Goal: Task Accomplishment & Management: Complete application form

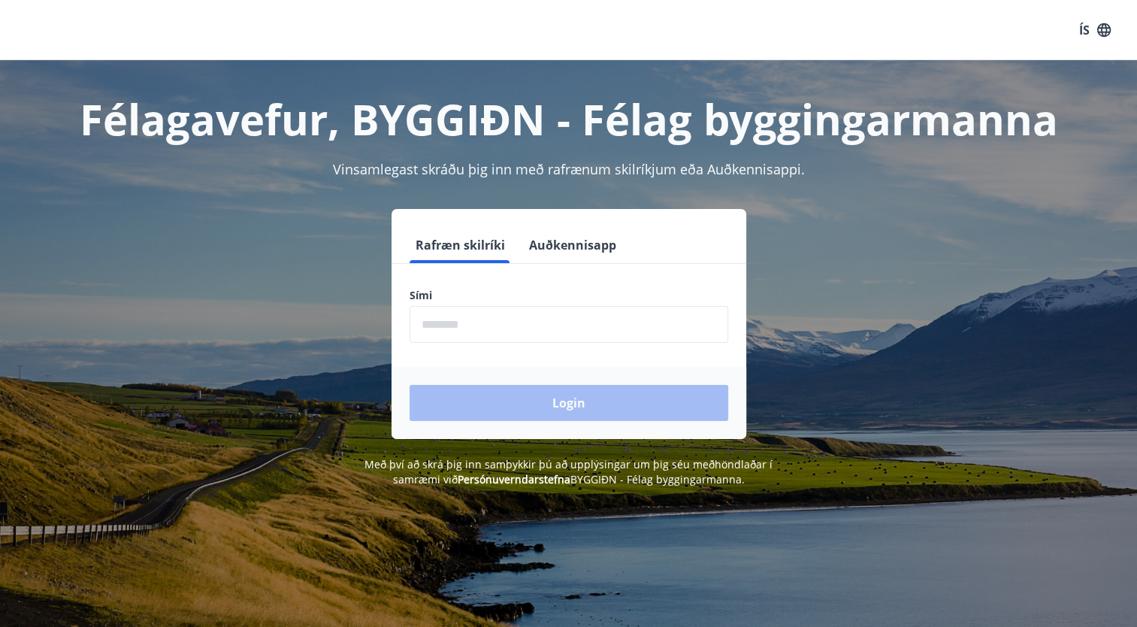
click at [451, 323] on input "phone" at bounding box center [569, 324] width 319 height 37
type input "********"
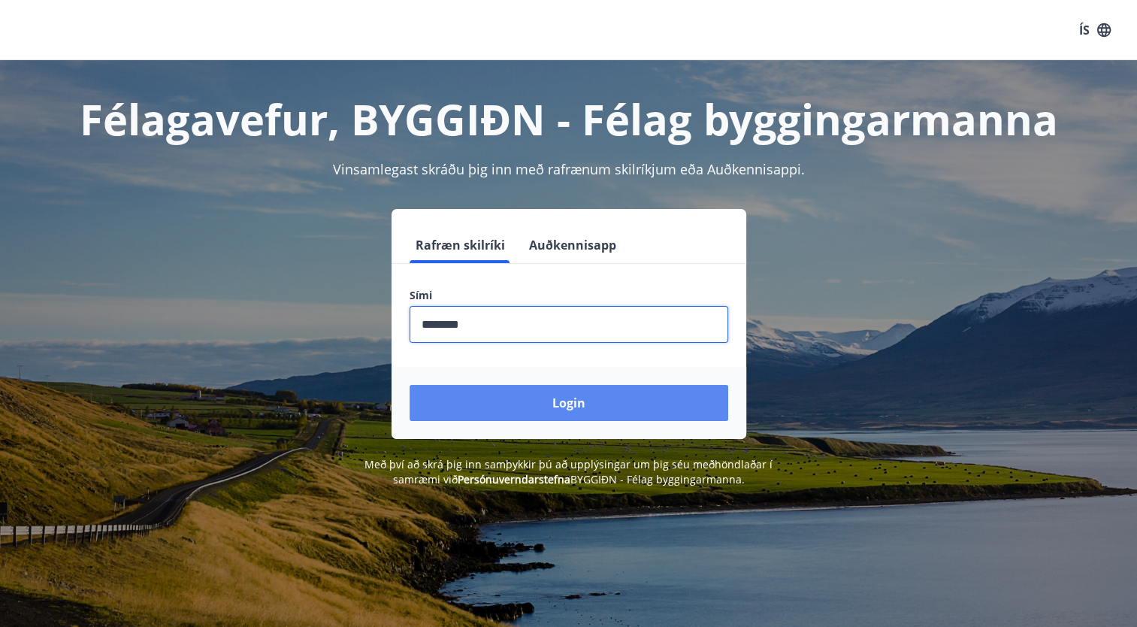
click at [564, 401] on button "Login" at bounding box center [569, 403] width 319 height 36
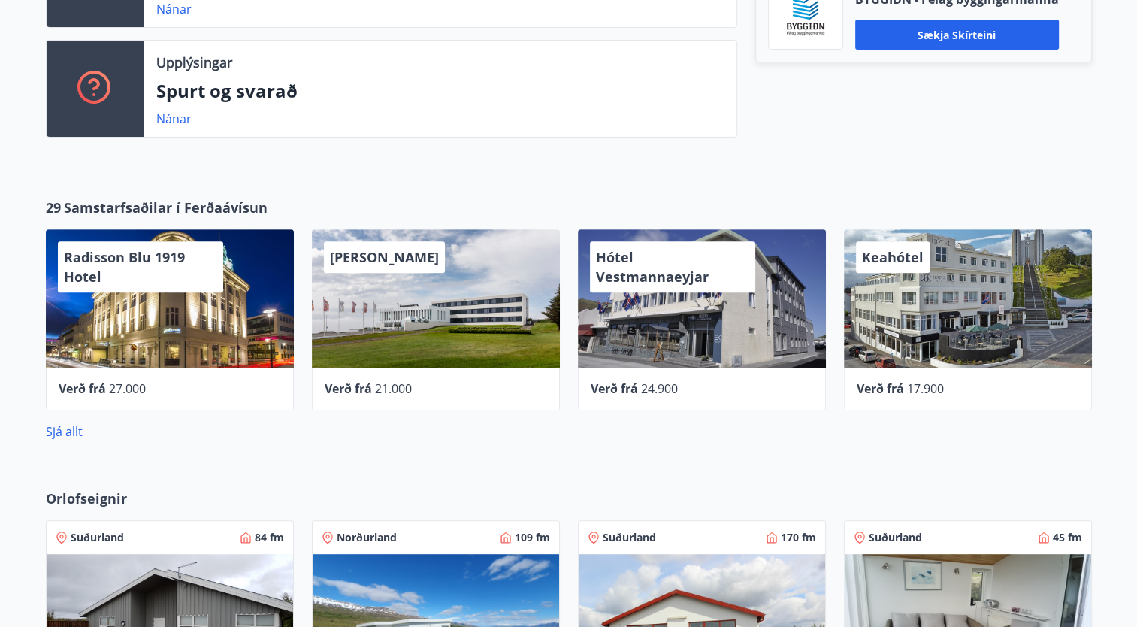
scroll to position [225, 0]
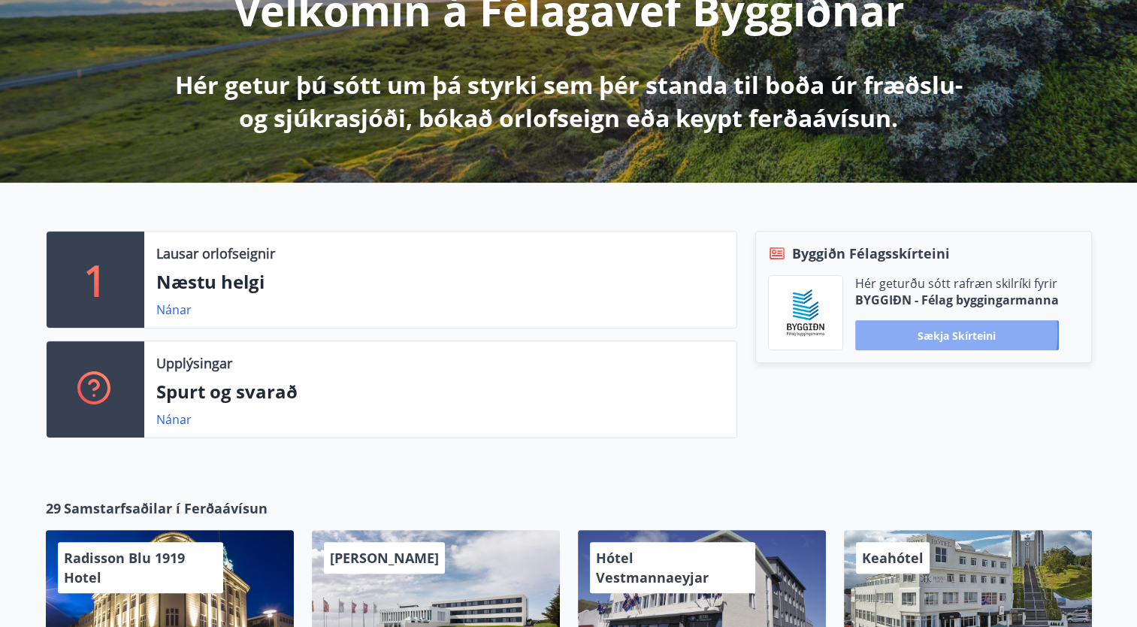
click at [949, 334] on button "Sækja skírteini" at bounding box center [957, 335] width 204 height 30
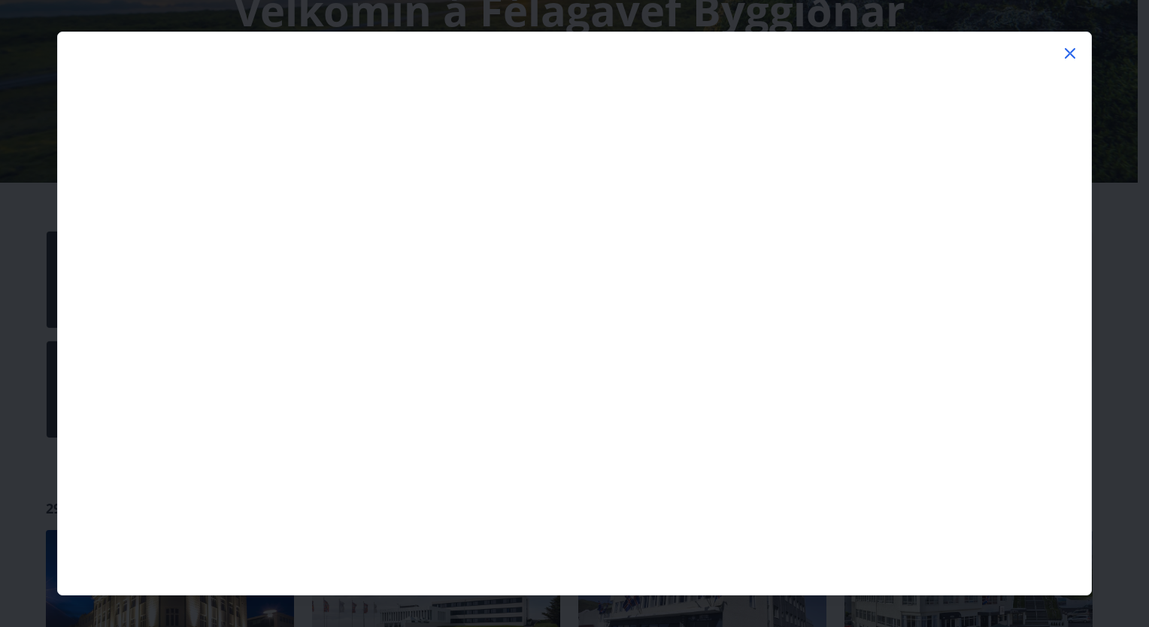
click at [1069, 50] on icon at bounding box center [1070, 53] width 18 height 18
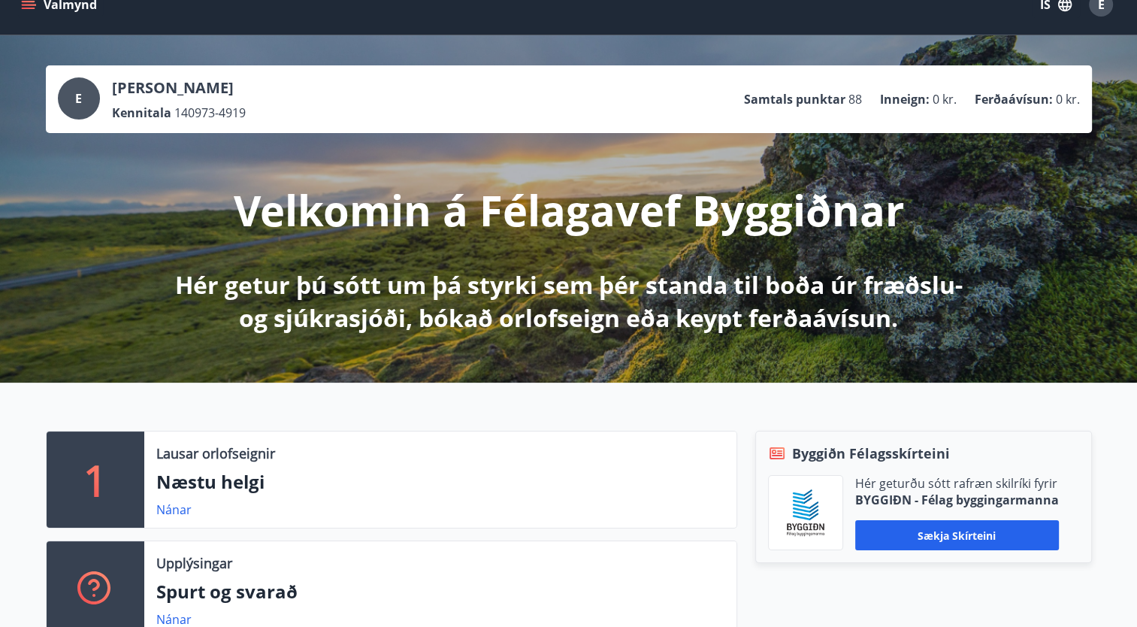
scroll to position [0, 0]
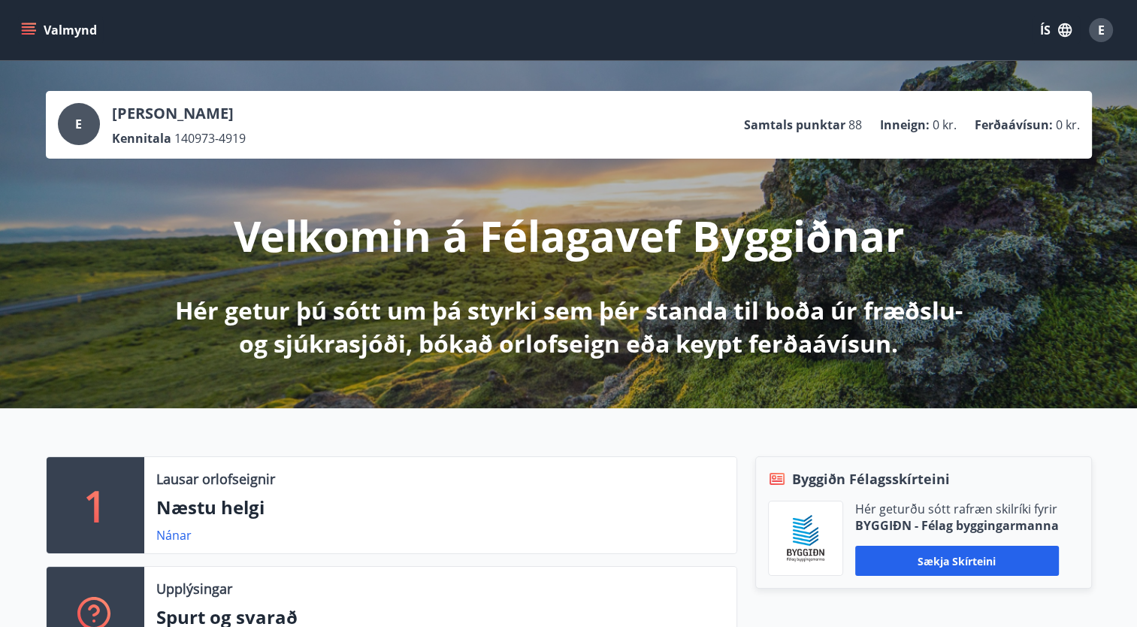
click at [26, 27] on icon "menu" at bounding box center [29, 27] width 14 height 2
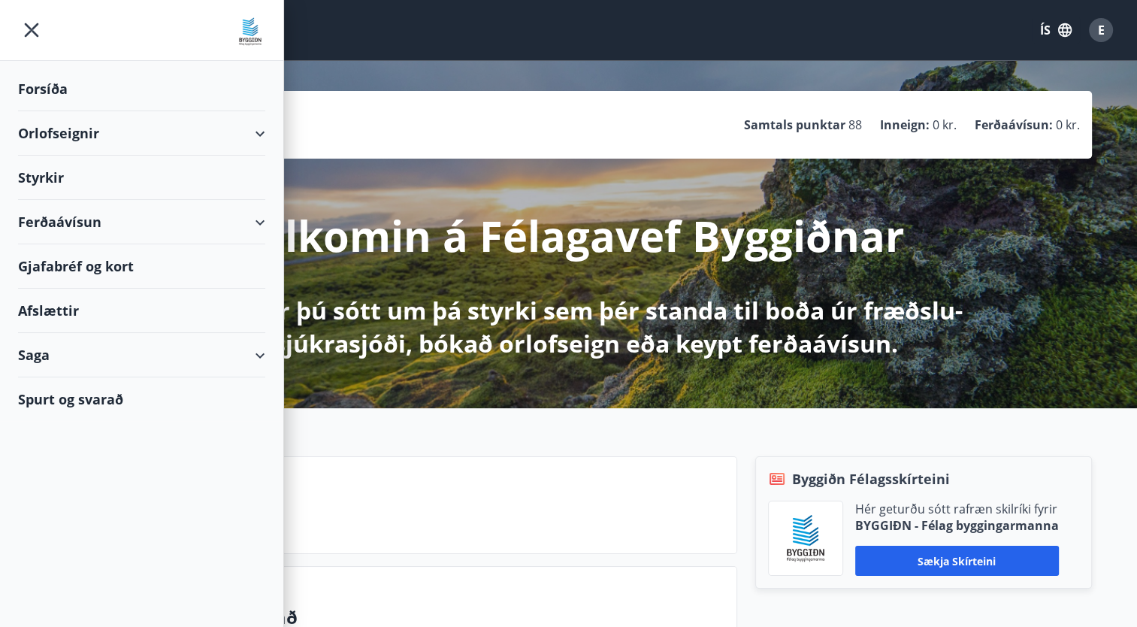
click at [531, 371] on div "E Egill Jónsson Kennitala 140973-4919 Samtals punktar 88 Inneign : 0 kr. Ferðaá…" at bounding box center [568, 234] width 1137 height 347
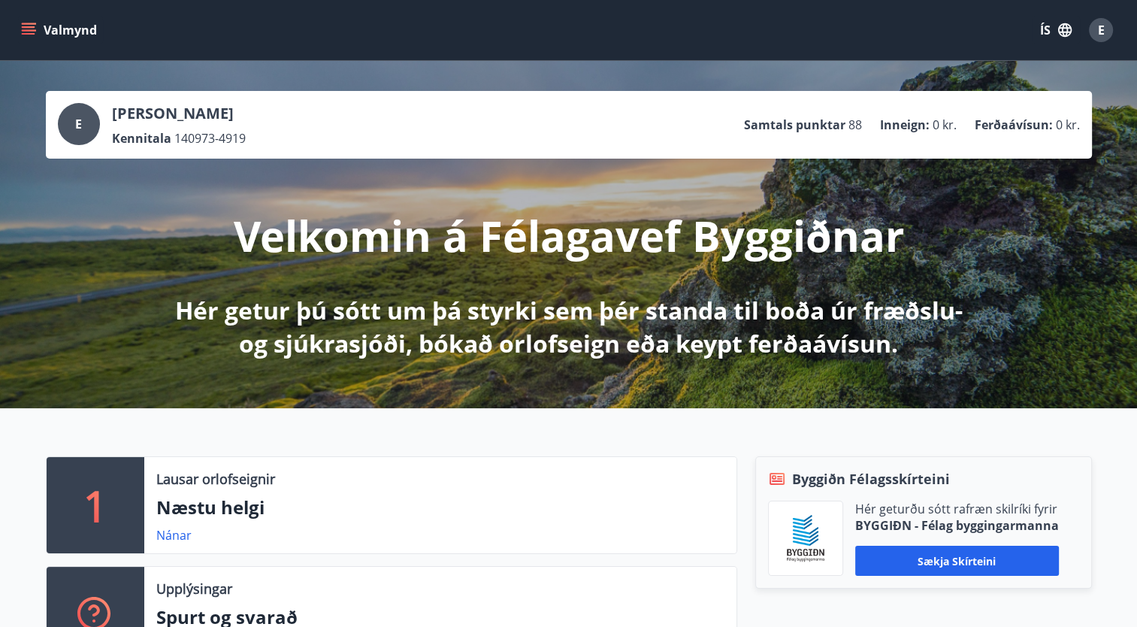
click at [1107, 27] on div "E" at bounding box center [1101, 30] width 24 height 24
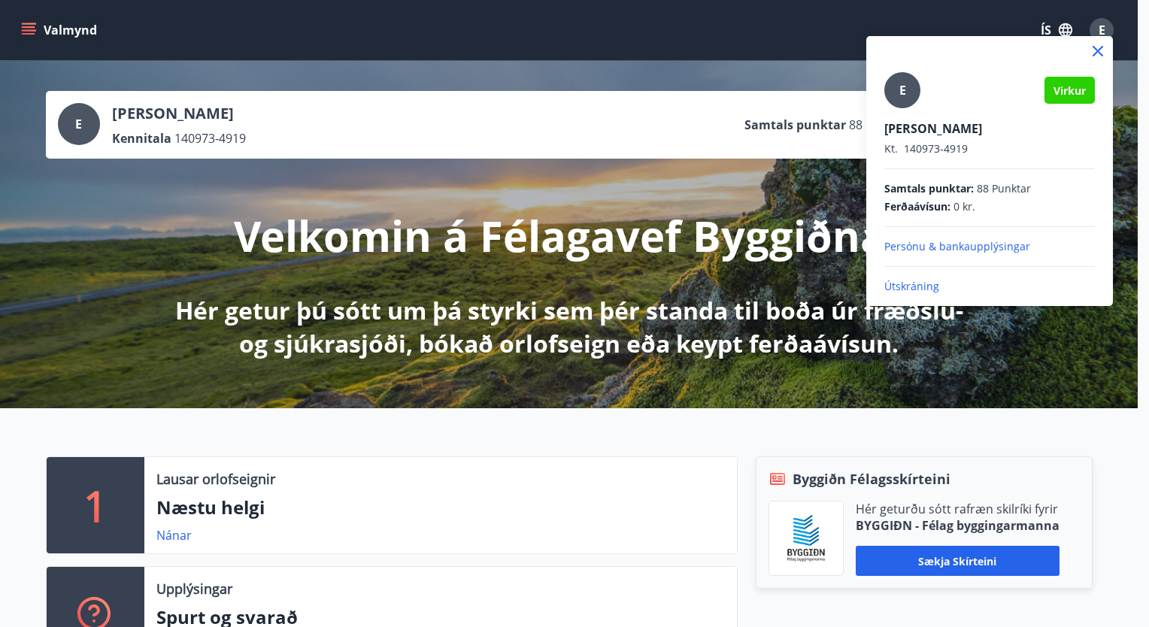
click at [32, 32] on div at bounding box center [574, 313] width 1149 height 627
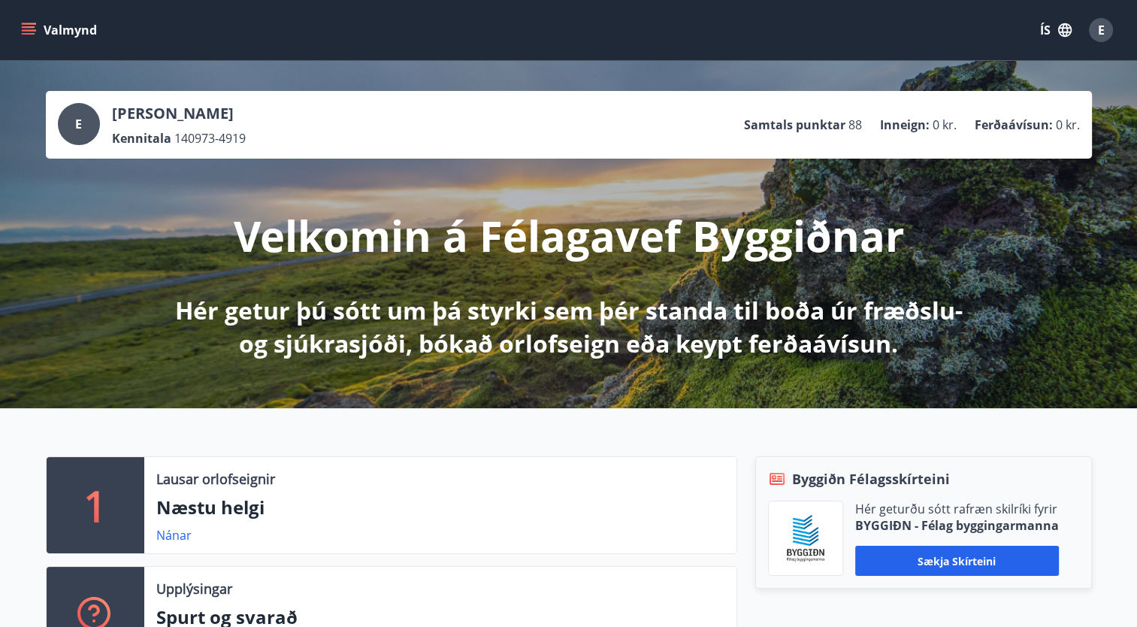
click at [32, 32] on icon "menu" at bounding box center [28, 30] width 15 height 15
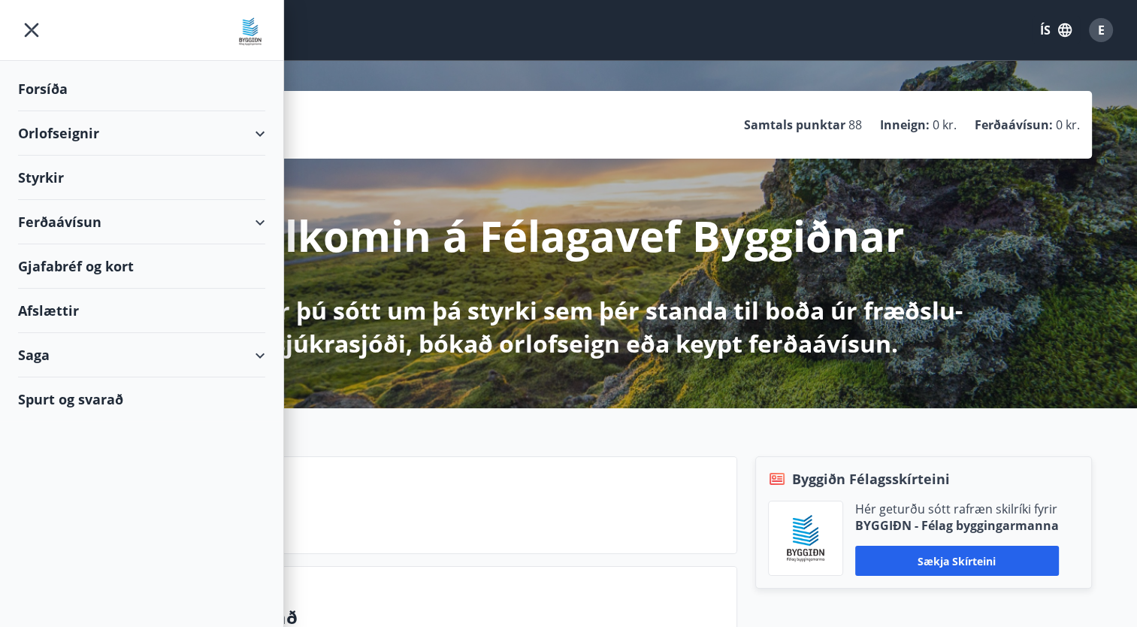
click at [50, 178] on div "Styrkir" at bounding box center [141, 178] width 247 height 44
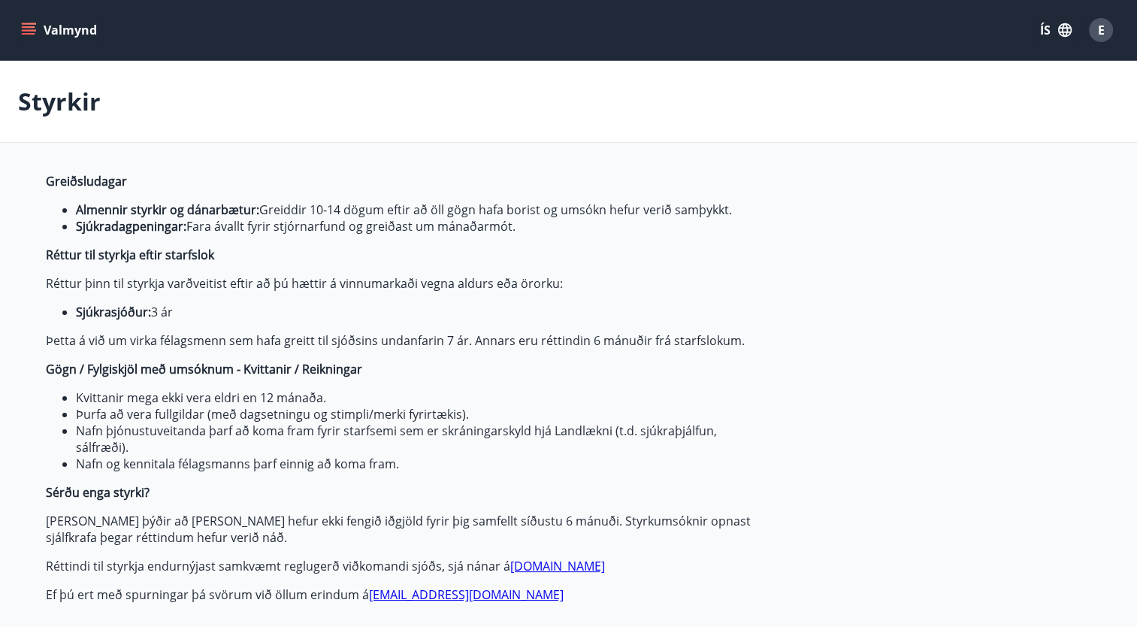
type input "***"
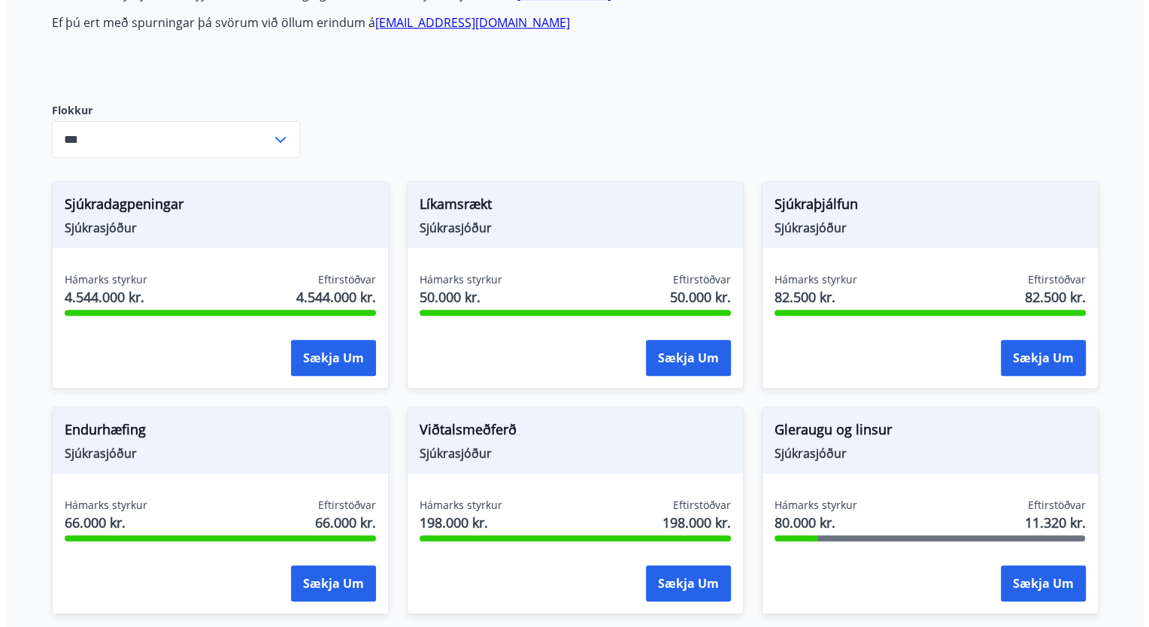
scroll to position [601, 0]
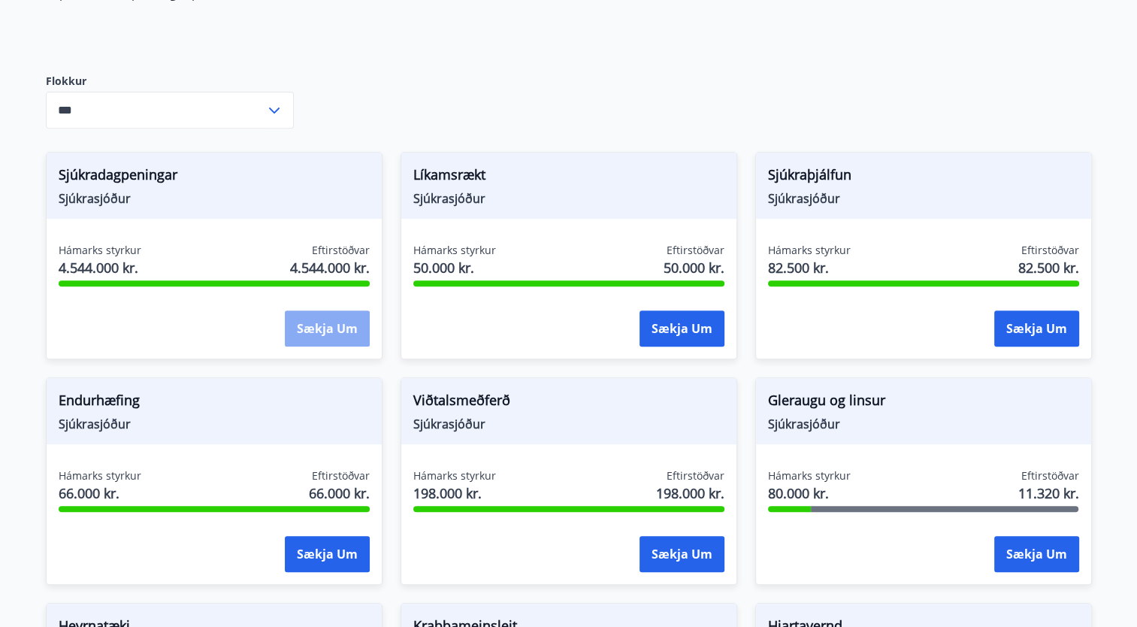
click at [320, 328] on button "Sækja um" at bounding box center [327, 328] width 85 height 36
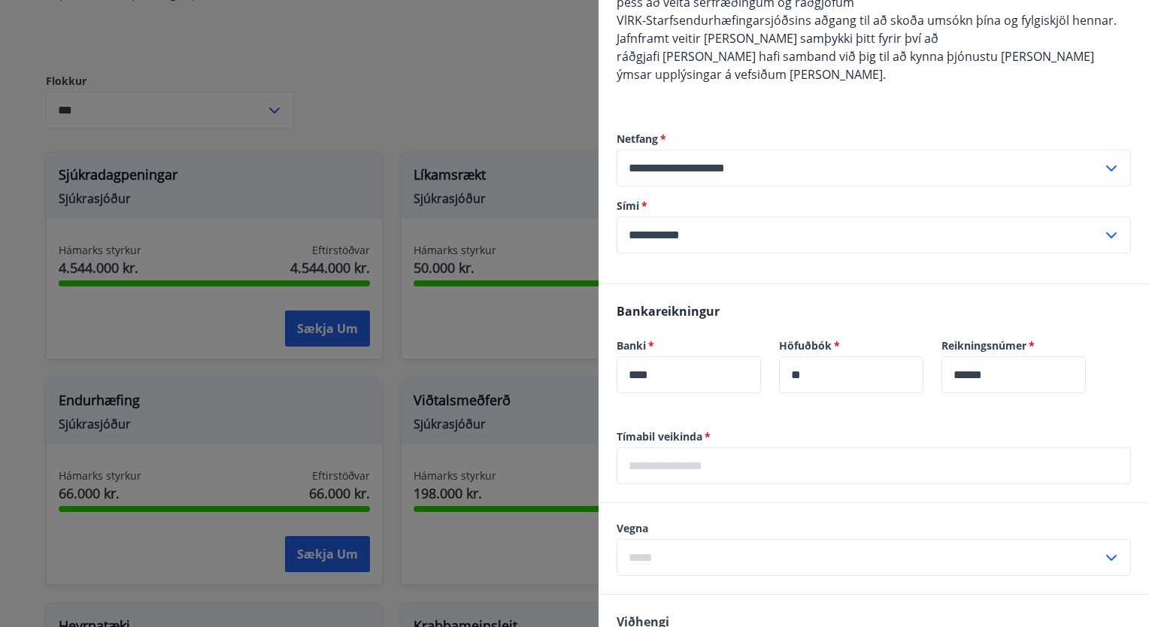
scroll to position [676, 0]
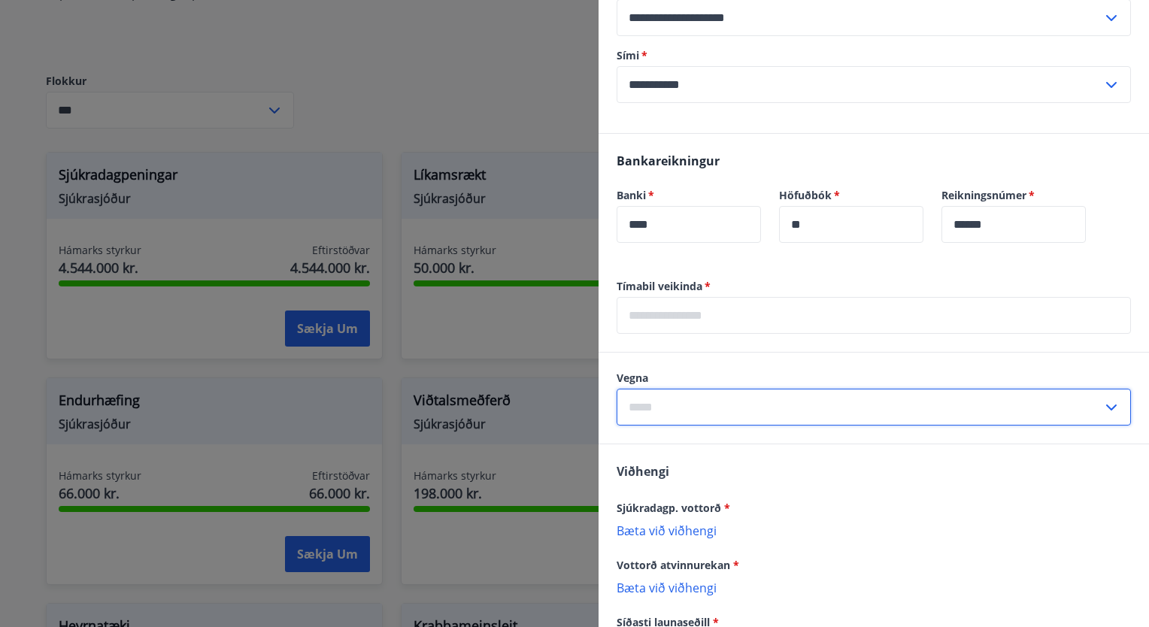
click at [716, 403] on input "text" at bounding box center [859, 407] width 486 height 37
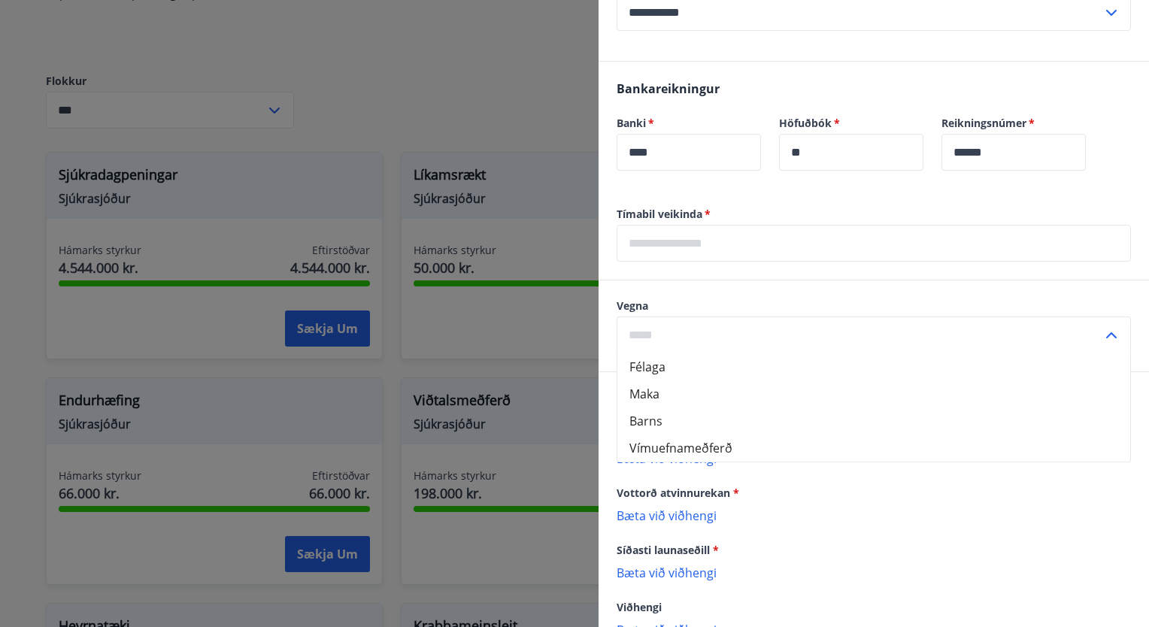
scroll to position [827, 0]
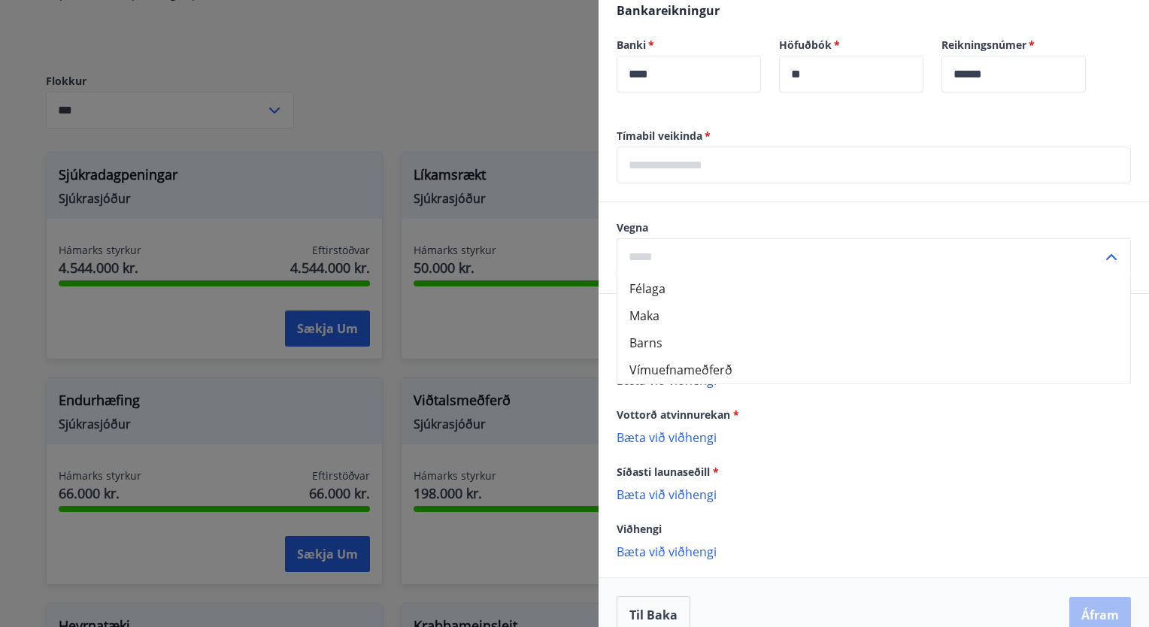
click at [656, 289] on li "Félaga" at bounding box center [873, 288] width 513 height 27
type input "******"
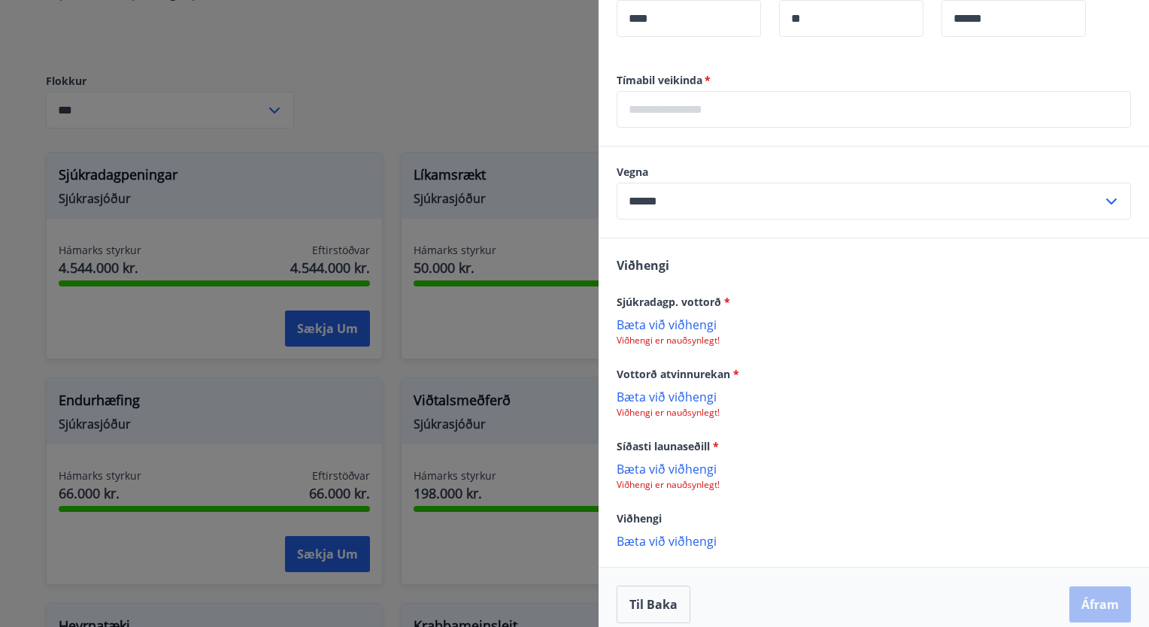
scroll to position [896, 0]
